Goal: Transaction & Acquisition: Purchase product/service

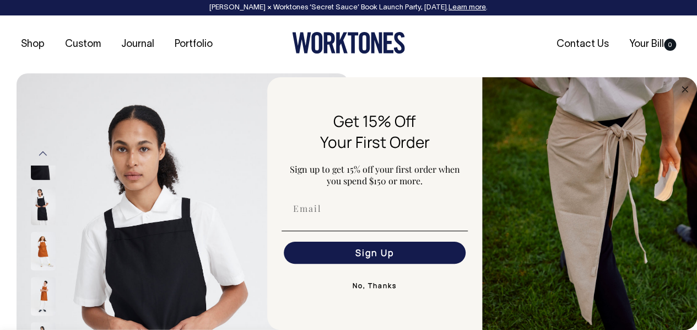
click at [376, 285] on button "No, Thanks" at bounding box center [375, 285] width 186 height 22
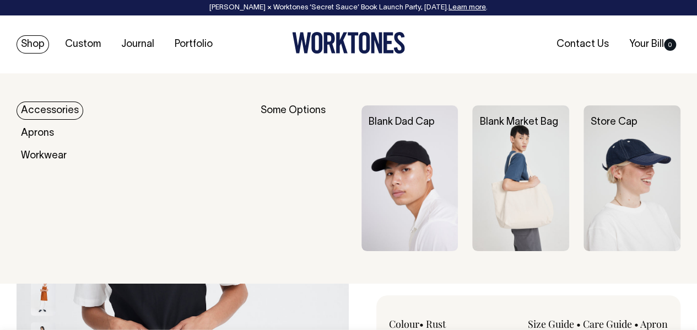
click at [33, 45] on link "Shop" at bounding box center [33, 44] width 33 height 18
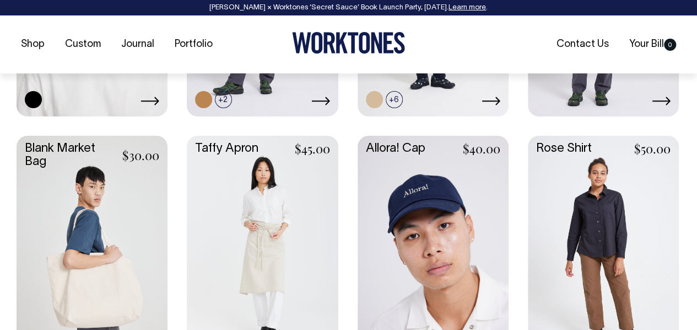
scroll to position [1488, 0]
